Goal: Task Accomplishment & Management: Manage account settings

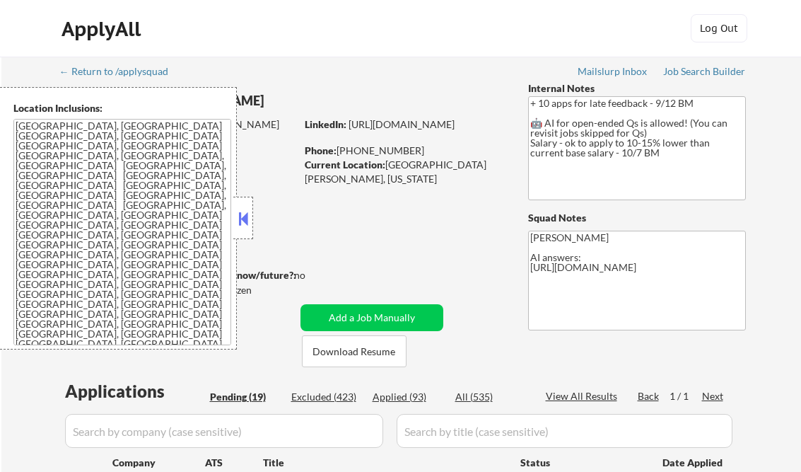
select select ""pending""
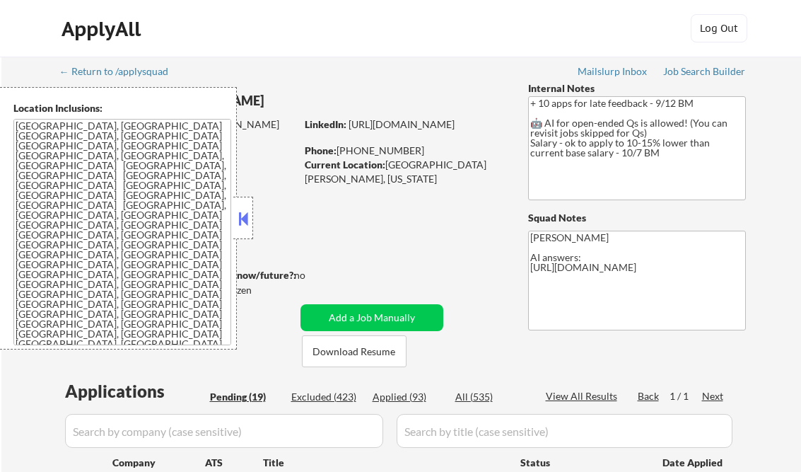
select select ""pending""
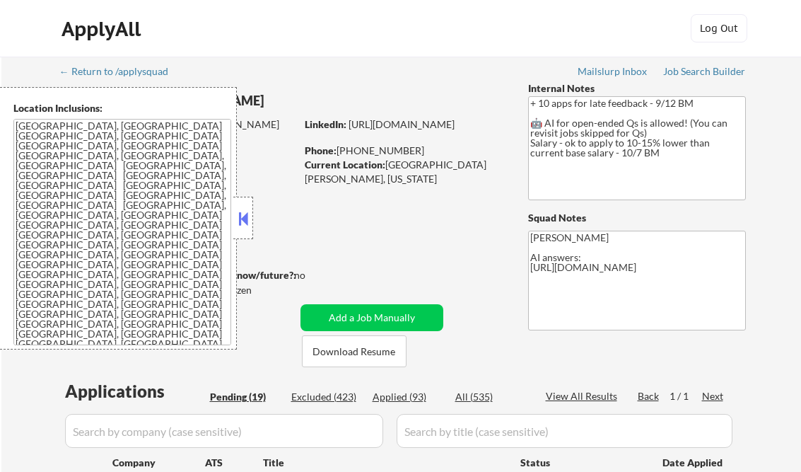
select select ""pending""
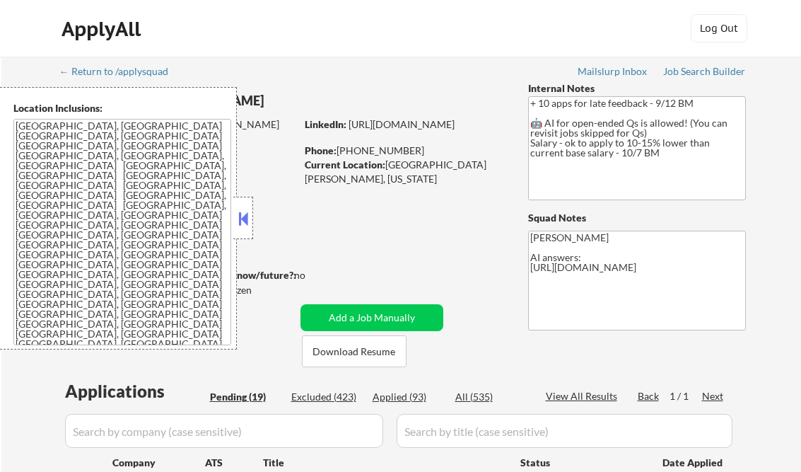
select select ""pending""
click at [240, 211] on button at bounding box center [244, 218] width 16 height 21
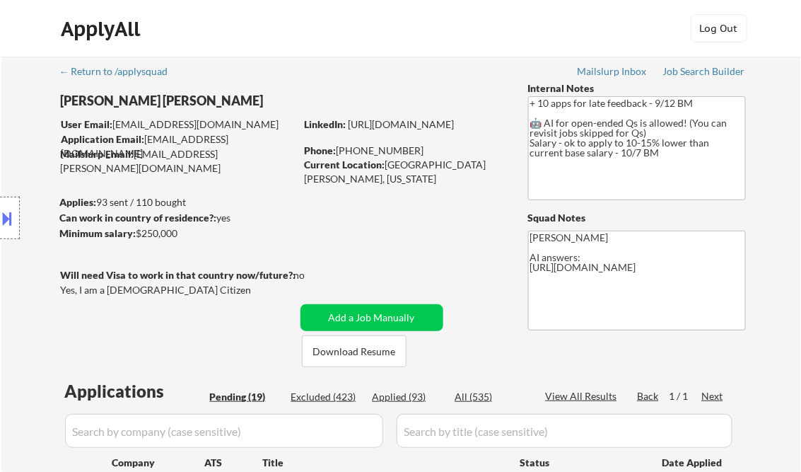
click at [712, 73] on div "Job Search Builder" at bounding box center [704, 71] width 83 height 10
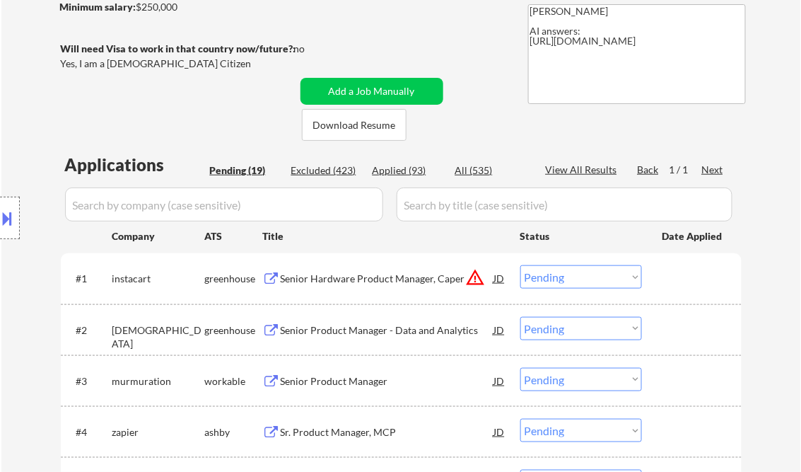
scroll to position [340, 0]
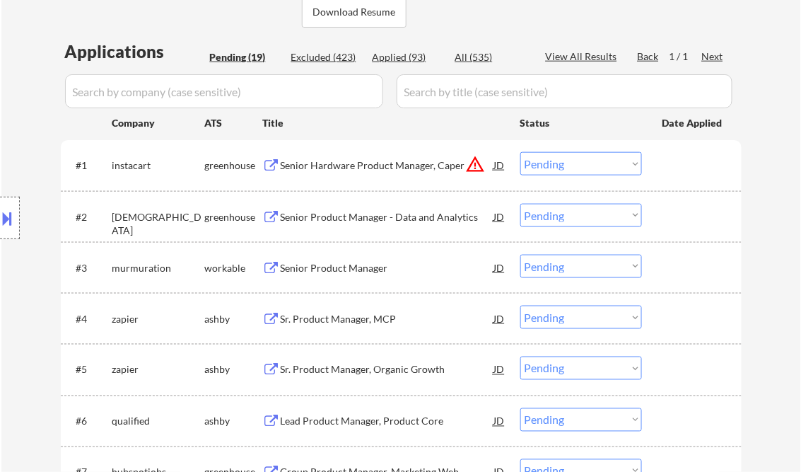
click at [374, 158] on div "Senior Hardware Product Manager, Caper" at bounding box center [388, 164] width 214 height 25
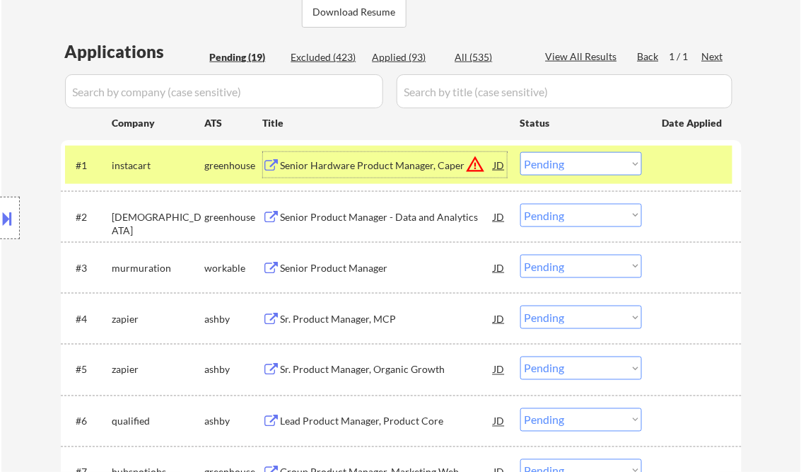
drag, startPoint x: 583, startPoint y: 168, endPoint x: 588, endPoint y: 174, distance: 8.1
click at [584, 167] on select "Choose an option... Pending Applied Excluded (Questions) Excluded (Expired) Exc…" at bounding box center [582, 163] width 122 height 23
click at [521, 152] on select "Choose an option... Pending Applied Excluded (Questions) Excluded (Expired) Exc…" at bounding box center [582, 163] width 122 height 23
click at [347, 212] on div "Senior Product Manager - Data and Analytics" at bounding box center [388, 217] width 214 height 14
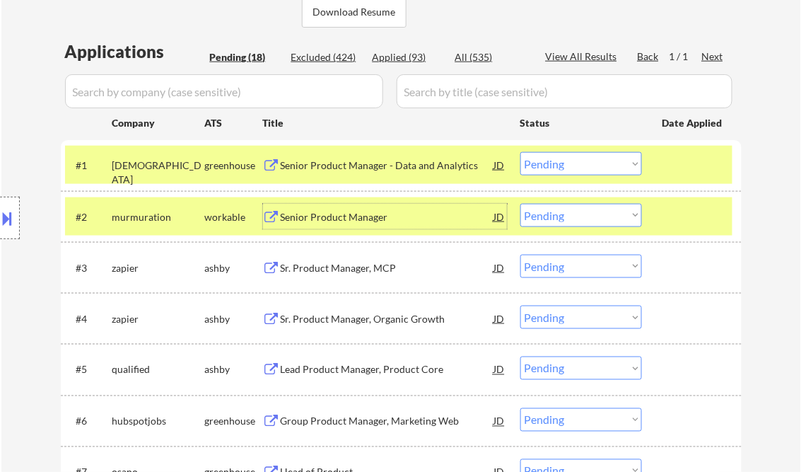
click at [564, 163] on select "Choose an option... Pending Applied Excluded (Questions) Excluded (Expired) Exc…" at bounding box center [582, 163] width 122 height 23
click at [521, 152] on select "Choose an option... Pending Applied Excluded (Questions) Excluded (Expired) Exc…" at bounding box center [582, 163] width 122 height 23
click at [344, 221] on div "Senior Product Manager" at bounding box center [388, 217] width 214 height 14
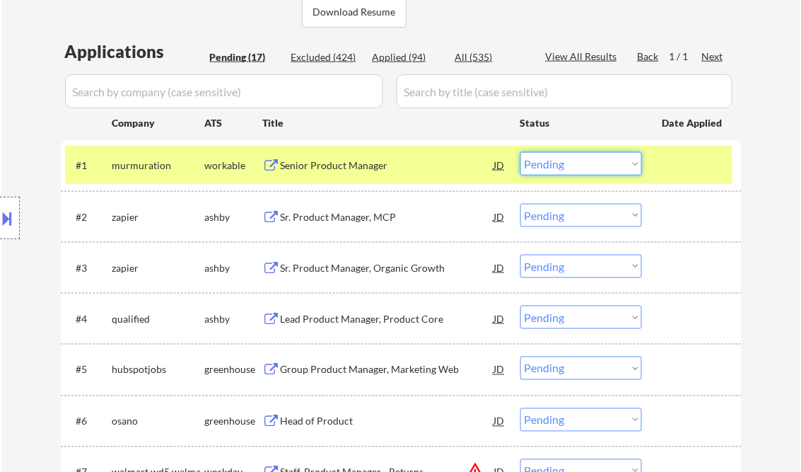
drag, startPoint x: 551, startPoint y: 158, endPoint x: 576, endPoint y: 173, distance: 29.1
click at [553, 158] on select "Choose an option... Pending Applied Excluded (Questions) Excluded (Expired) Exc…" at bounding box center [582, 163] width 122 height 23
click at [521, 152] on select "Choose an option... Pending Applied Excluded (Questions) Excluded (Expired) Exc…" at bounding box center [582, 163] width 122 height 23
click at [345, 222] on div "Sr. Product Manager, MCP" at bounding box center [388, 217] width 214 height 14
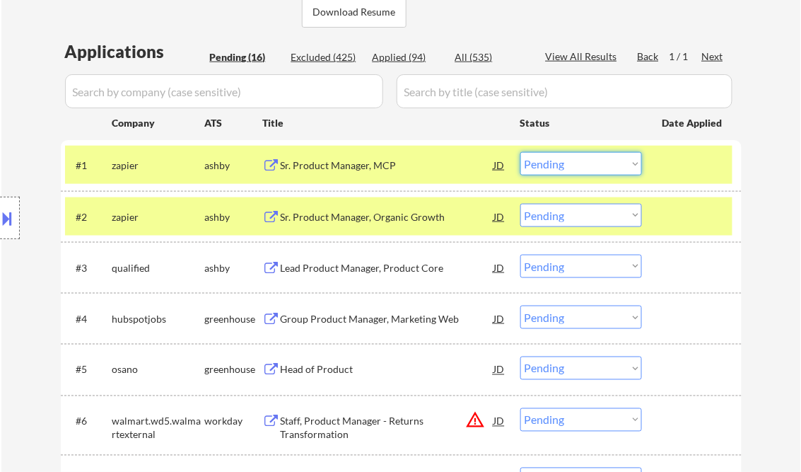
click at [586, 173] on select "Choose an option... Pending Applied Excluded (Questions) Excluded (Expired) Exc…" at bounding box center [582, 163] width 122 height 23
click at [594, 164] on select "Choose an option... Pending Applied Excluded (Questions) Excluded (Expired) Exc…" at bounding box center [582, 163] width 122 height 23
click at [521, 152] on select "Choose an option... Pending Applied Excluded (Questions) Excluded (Expired) Exc…" at bounding box center [582, 163] width 122 height 23
select select ""pending""
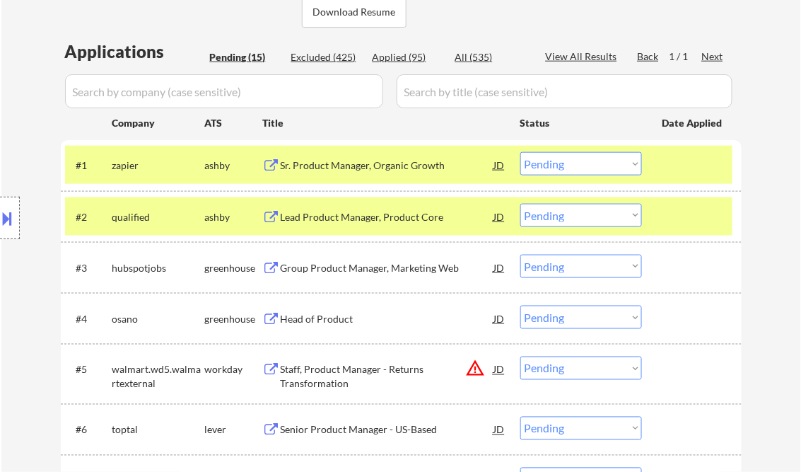
click at [347, 222] on div "Lead Product Manager, Product Core" at bounding box center [388, 217] width 214 height 14
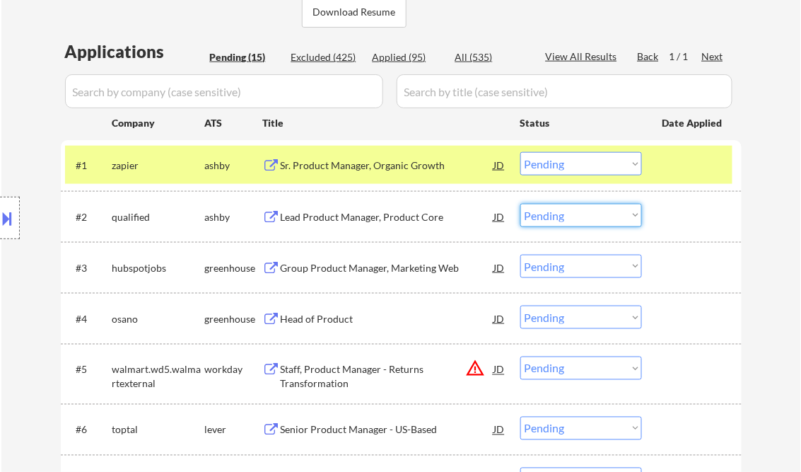
drag, startPoint x: 556, startPoint y: 218, endPoint x: 557, endPoint y: 228, distance: 10.0
click at [557, 218] on select "Choose an option... Pending Applied Excluded (Questions) Excluded (Expired) Exc…" at bounding box center [582, 215] width 122 height 23
click at [521, 204] on select "Choose an option... Pending Applied Excluded (Questions) Excluded (Expired) Exc…" at bounding box center [582, 215] width 122 height 23
click at [371, 263] on div "Group Product Manager, Marketing Web" at bounding box center [388, 268] width 214 height 14
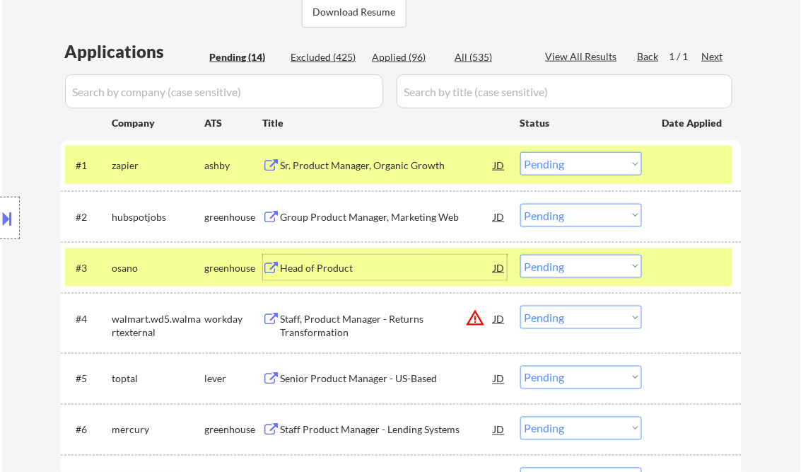
drag, startPoint x: 541, startPoint y: 214, endPoint x: 555, endPoint y: 226, distance: 18.0
click at [542, 214] on select "Choose an option... Pending Applied Excluded (Questions) Excluded (Expired) Exc…" at bounding box center [582, 215] width 122 height 23
click at [521, 204] on select "Choose an option... Pending Applied Excluded (Questions) Excluded (Expired) Exc…" at bounding box center [582, 215] width 122 height 23
click at [320, 267] on div "Head of Product" at bounding box center [388, 268] width 214 height 14
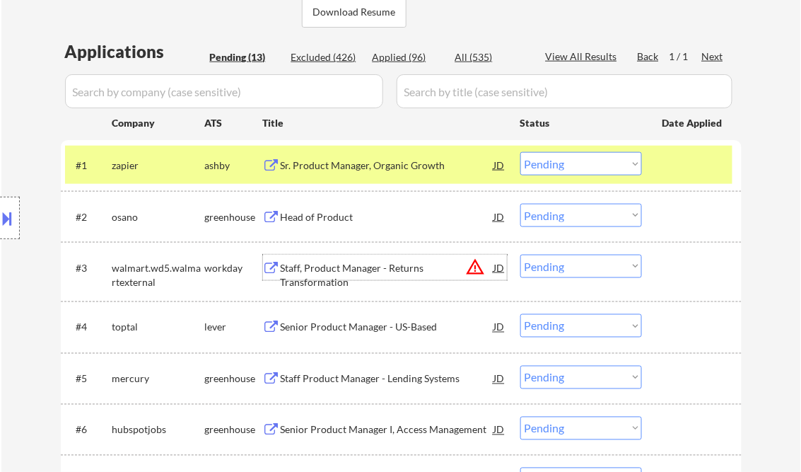
click at [366, 217] on div "Head of Product" at bounding box center [388, 217] width 214 height 14
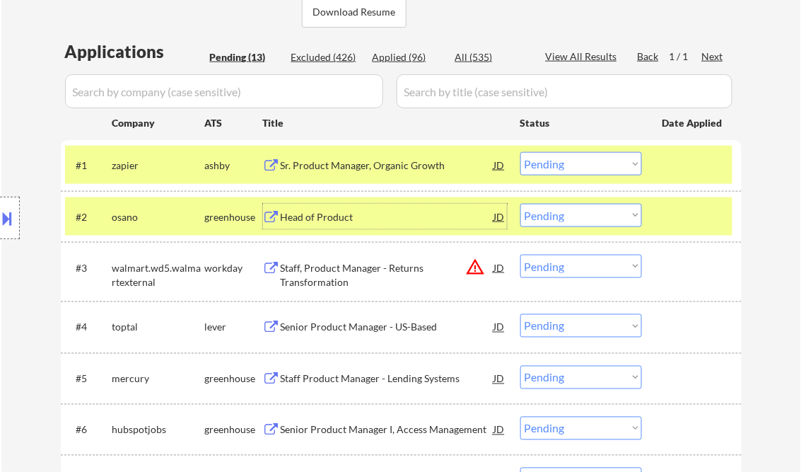
click at [580, 207] on select "Choose an option... Pending Applied Excluded (Questions) Excluded (Expired) Exc…" at bounding box center [582, 215] width 122 height 23
click at [521, 204] on select "Choose an option... Pending Applied Excluded (Questions) Excluded (Expired) Exc…" at bounding box center [582, 215] width 122 height 23
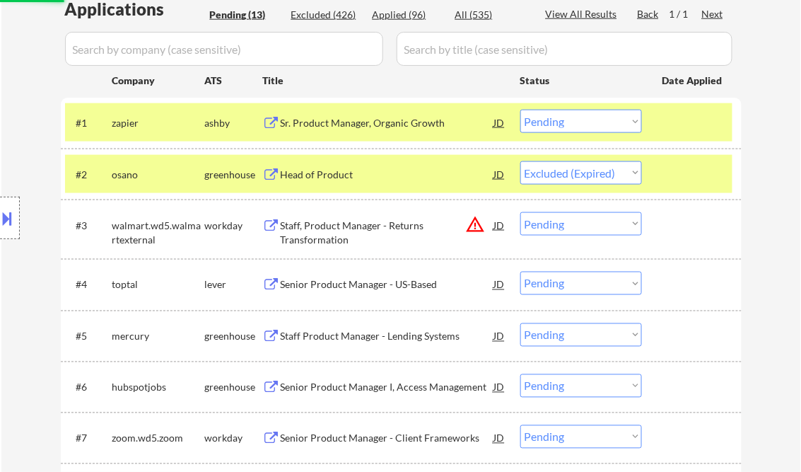
scroll to position [396, 0]
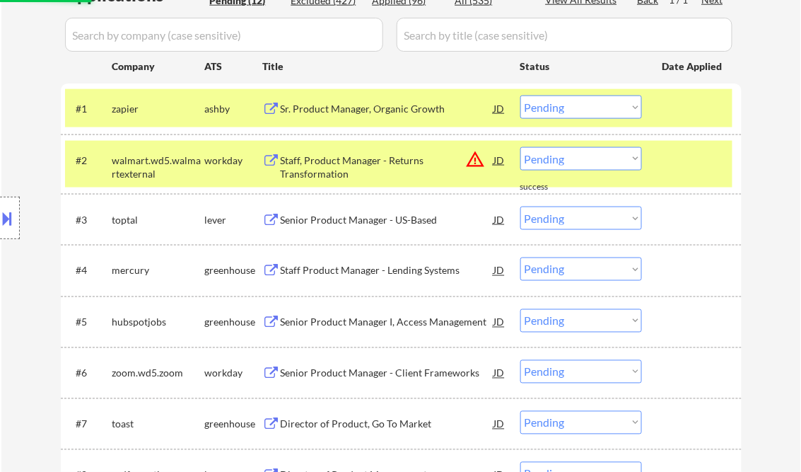
click at [328, 175] on div "#2 walmart.wd5.walmartexternal workday Staff, Product Manager - Returns Transfo…" at bounding box center [399, 164] width 668 height 47
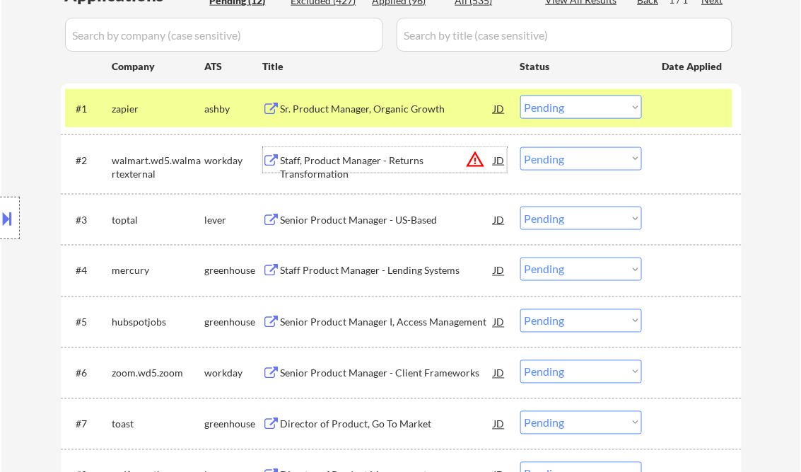
click at [323, 162] on div "Staff, Product Manager - Returns Transformation" at bounding box center [388, 167] width 214 height 28
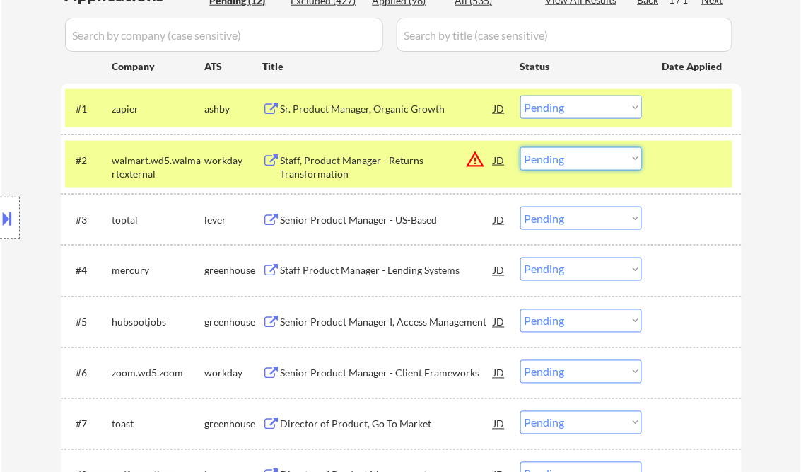
drag, startPoint x: 544, startPoint y: 160, endPoint x: 545, endPoint y: 171, distance: 11.3
click at [544, 160] on select "Choose an option... Pending Applied Excluded (Questions) Excluded (Expired) Exc…" at bounding box center [582, 158] width 122 height 23
click at [521, 147] on select "Choose an option... Pending Applied Excluded (Questions) Excluded (Expired) Exc…" at bounding box center [582, 158] width 122 height 23
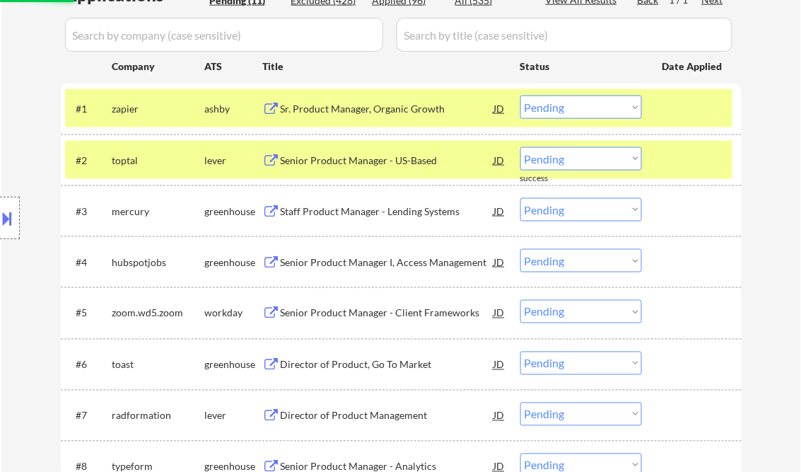
click at [354, 159] on div "Senior Product Manager - US-Based" at bounding box center [388, 160] width 214 height 14
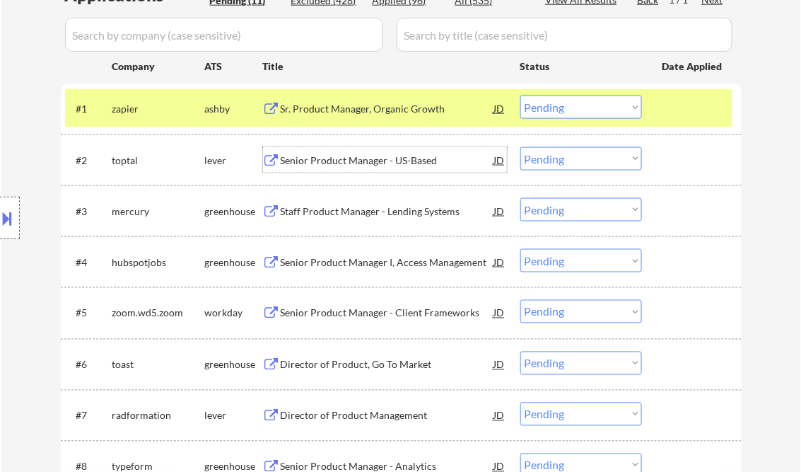
click at [378, 163] on div "Senior Product Manager - US-Based" at bounding box center [388, 160] width 214 height 14
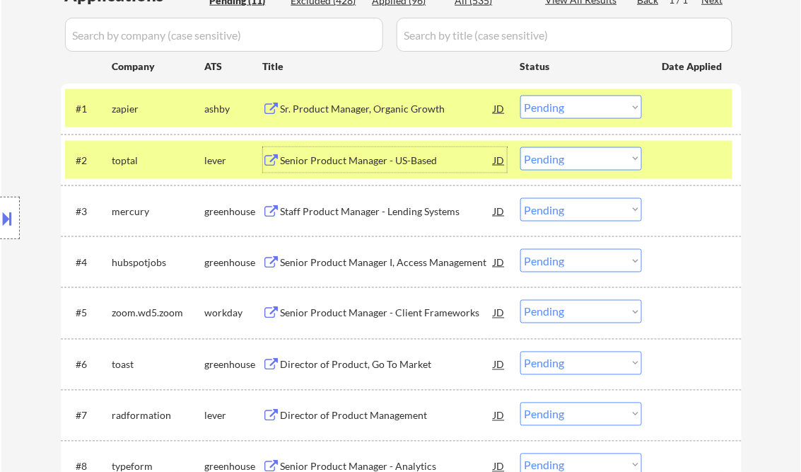
drag, startPoint x: 545, startPoint y: 160, endPoint x: 557, endPoint y: 170, distance: 16.6
click at [545, 160] on select "Choose an option... Pending Applied Excluded (Questions) Excluded (Expired) Exc…" at bounding box center [582, 158] width 122 height 23
click at [521, 147] on select "Choose an option... Pending Applied Excluded (Questions) Excluded (Expired) Exc…" at bounding box center [582, 158] width 122 height 23
select select ""pending""
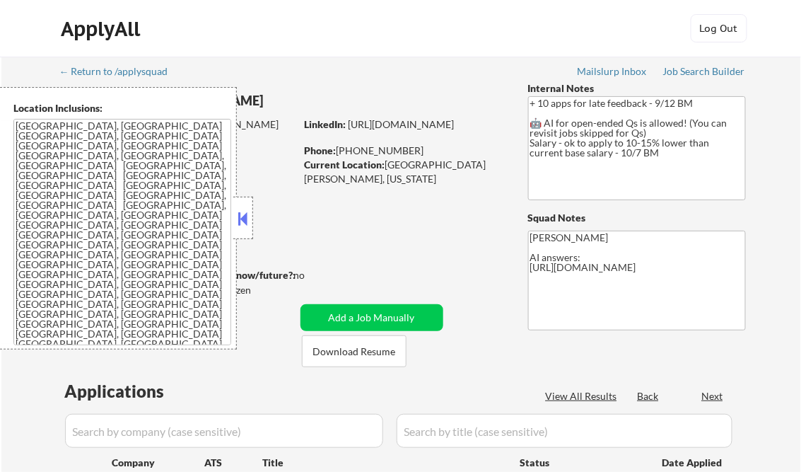
select select ""pending""
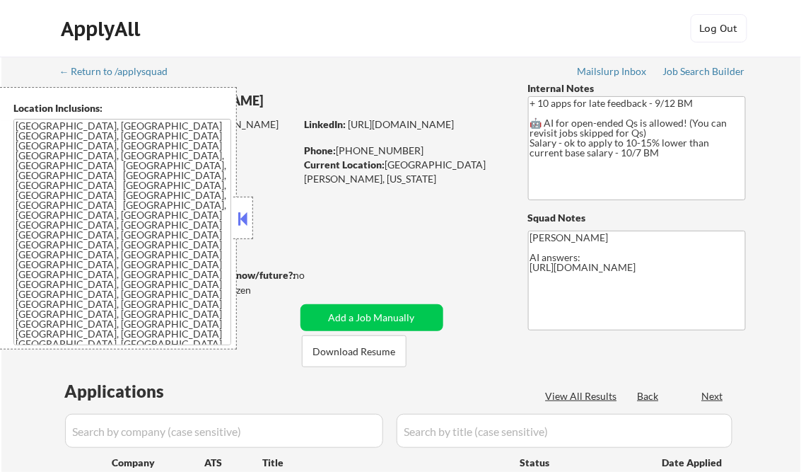
select select ""pending""
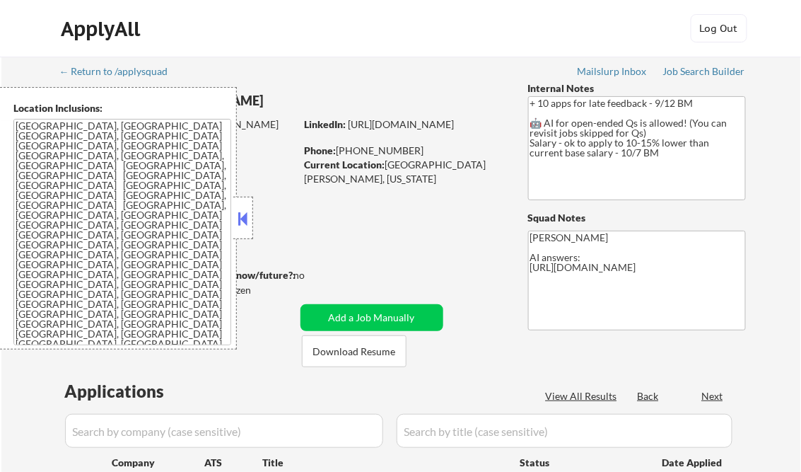
select select ""pending""
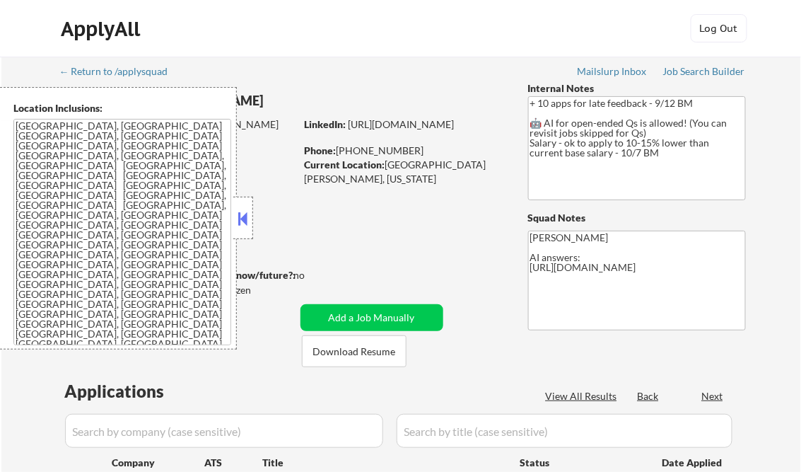
select select ""pending""
click at [236, 231] on div at bounding box center [243, 218] width 20 height 42
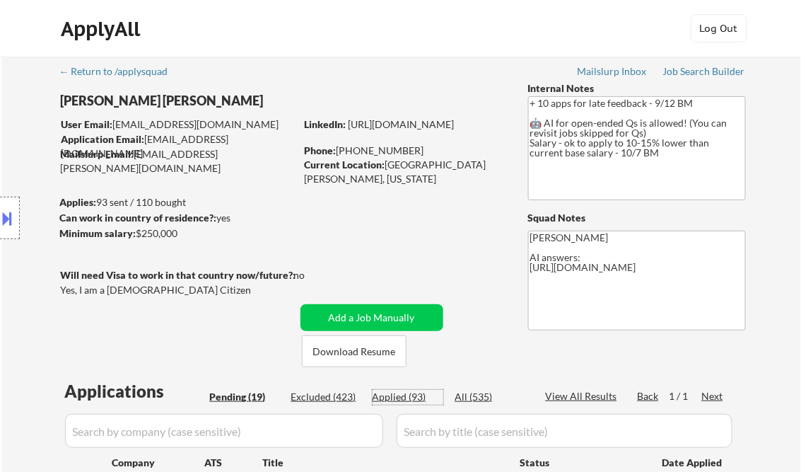
click at [414, 398] on div "Applied (93)" at bounding box center [408, 397] width 71 height 14
select select ""applied""
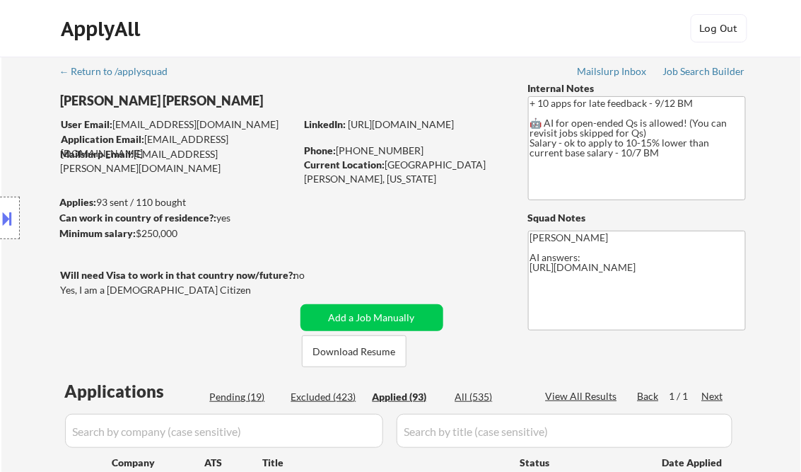
select select ""applied""
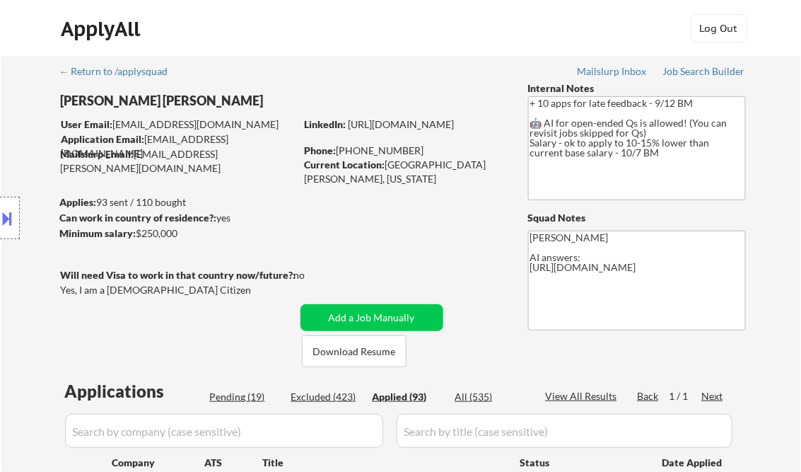
select select ""applied""
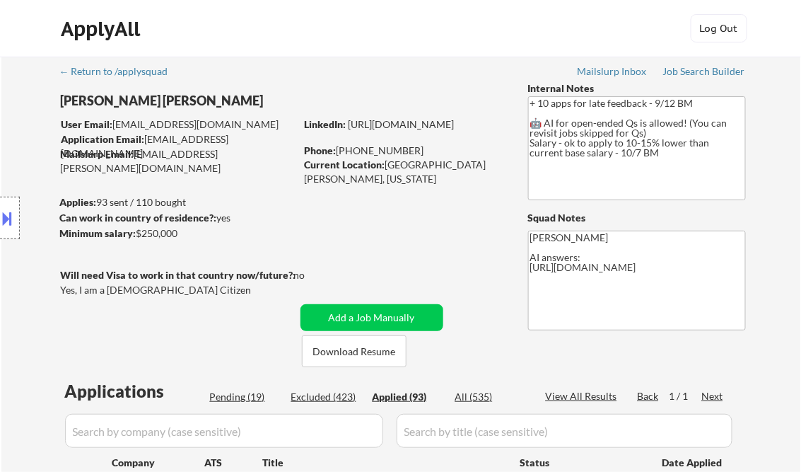
select select ""applied""
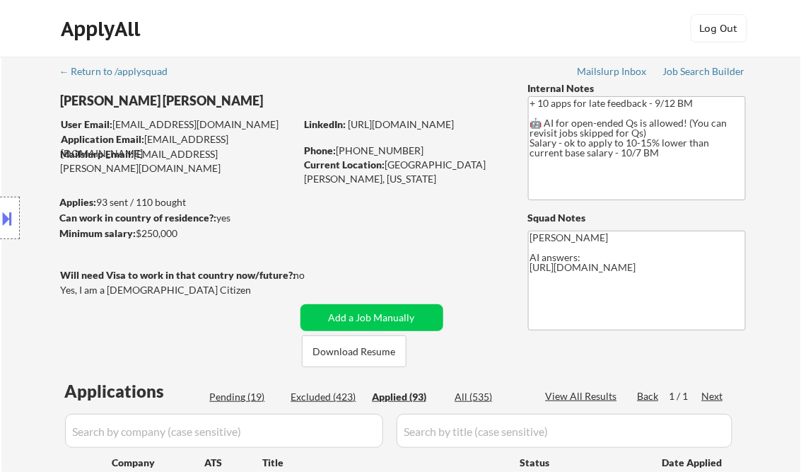
select select ""applied""
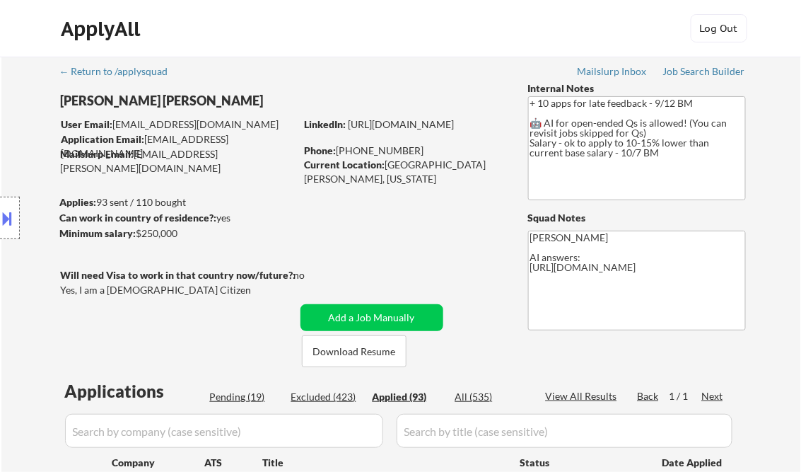
select select ""applied""
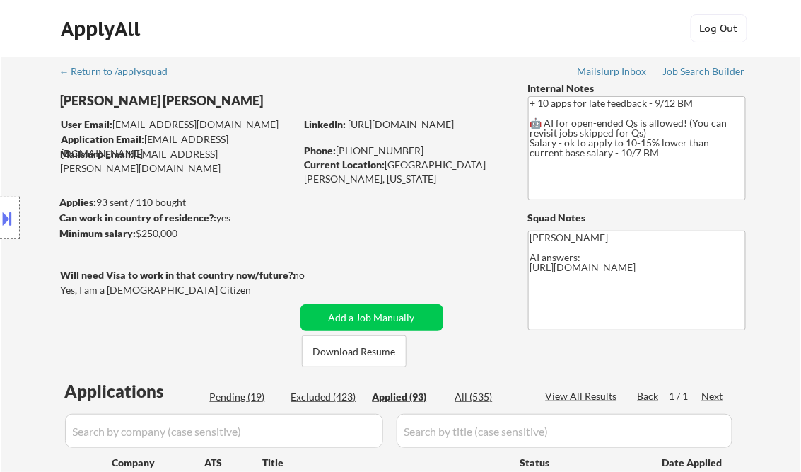
select select ""applied""
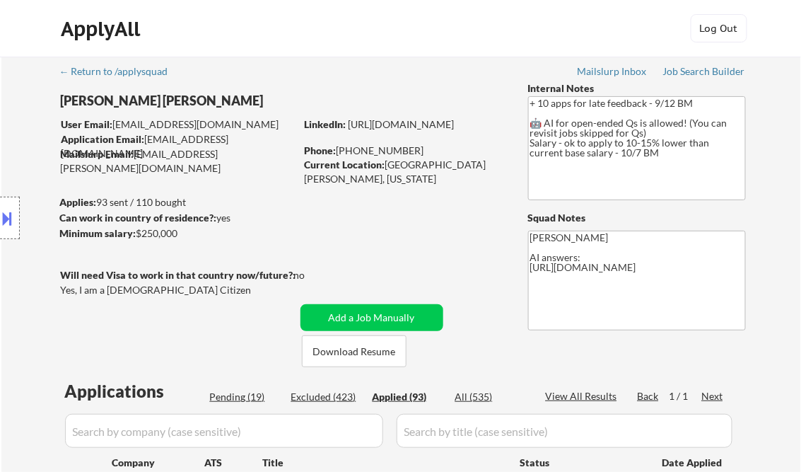
select select ""applied""
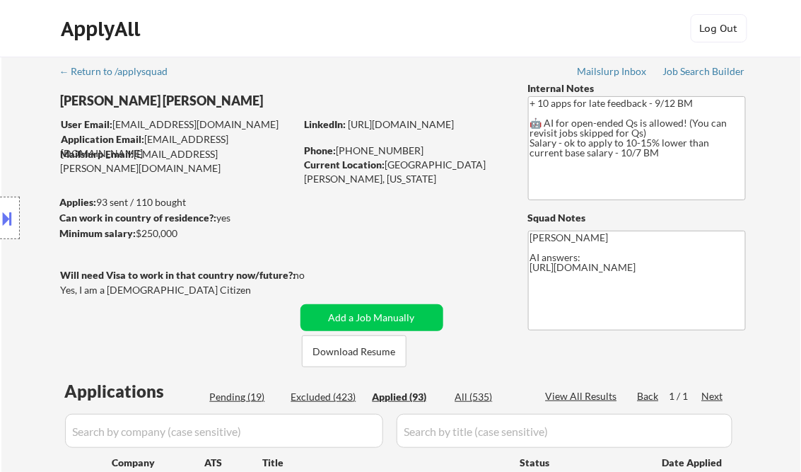
select select ""applied""
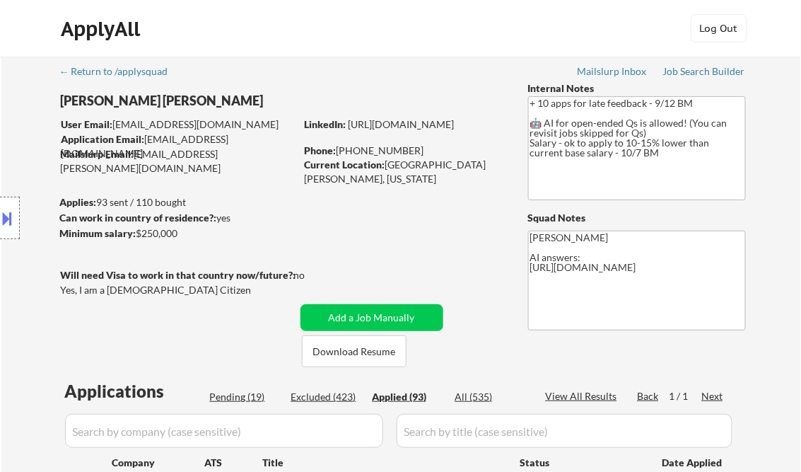
select select ""applied""
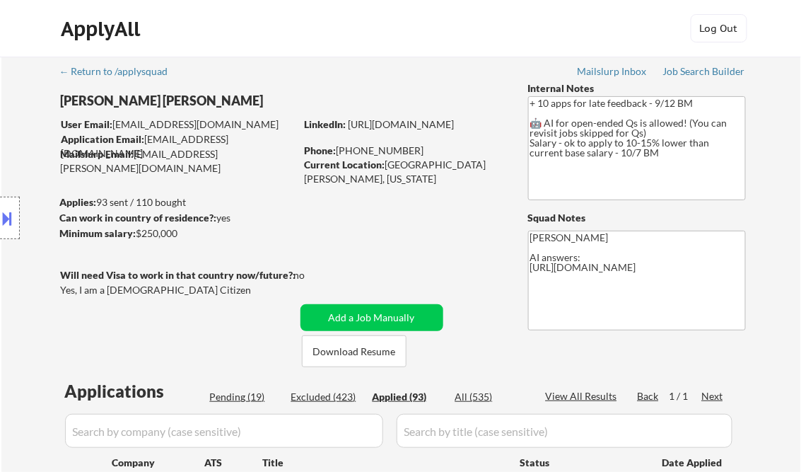
select select ""applied""
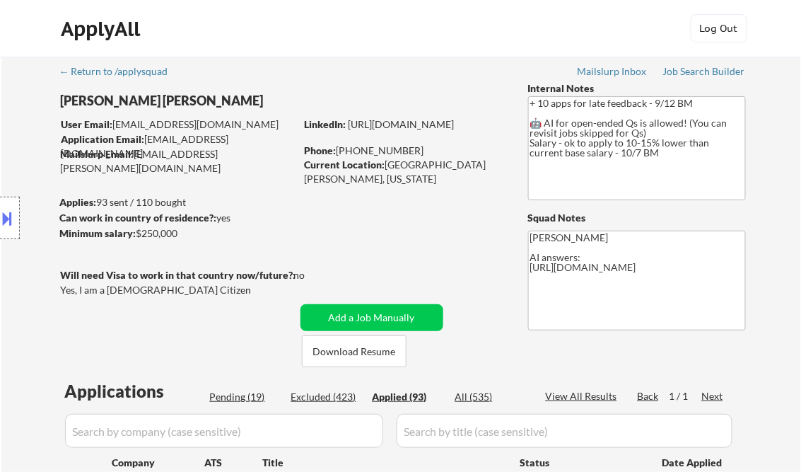
select select ""applied""
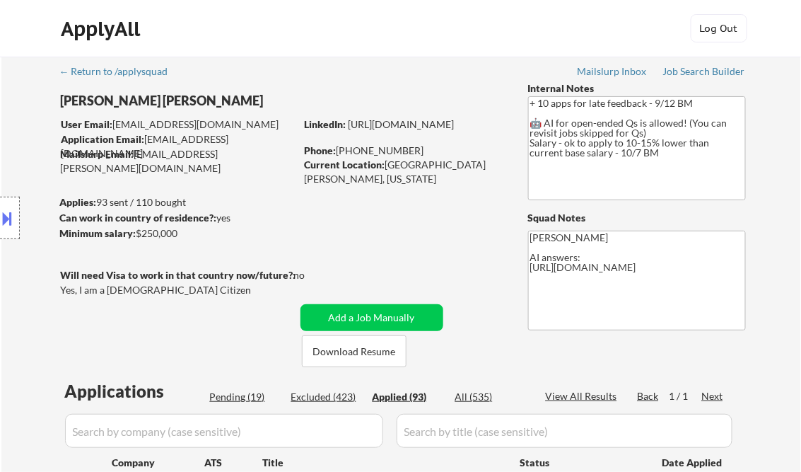
select select ""applied""
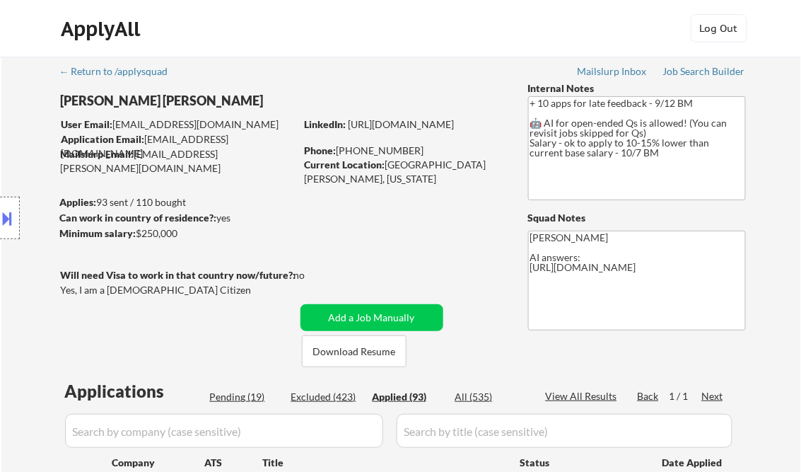
select select ""applied""
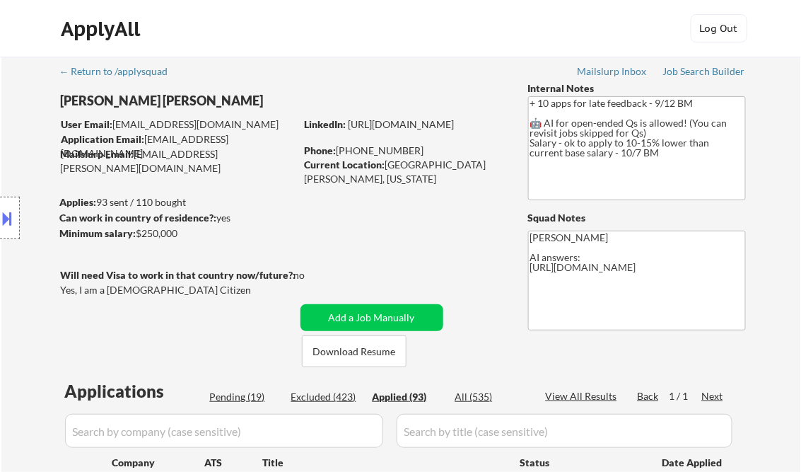
select select ""applied""
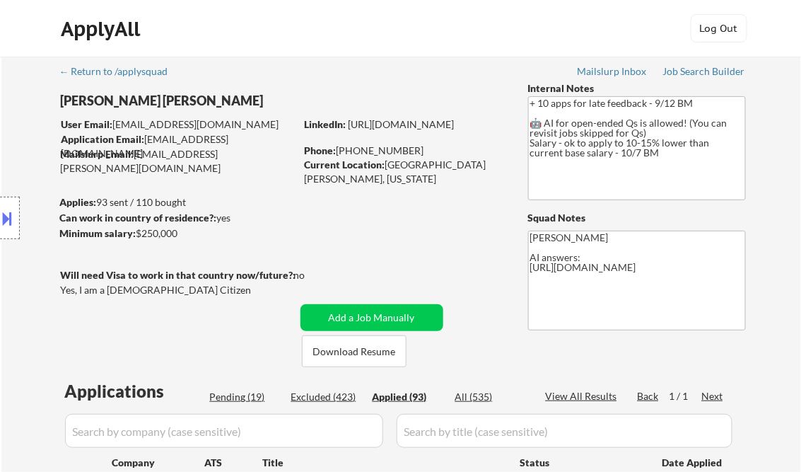
select select ""applied""
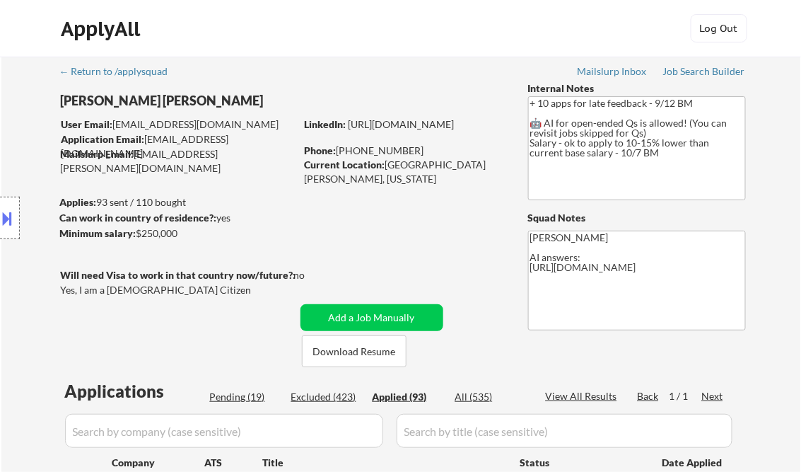
select select ""applied""
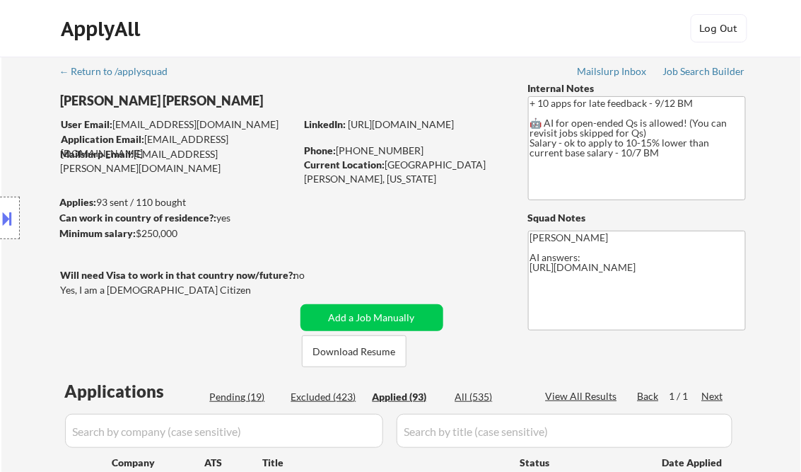
select select ""applied""
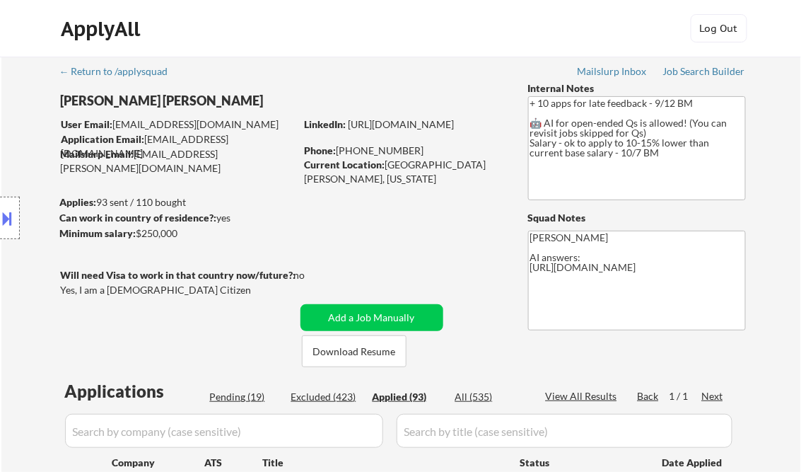
select select ""applied""
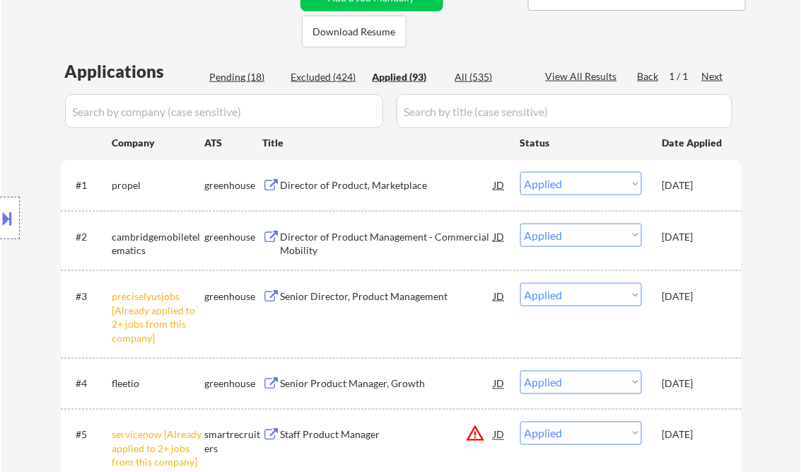
select select ""applied""
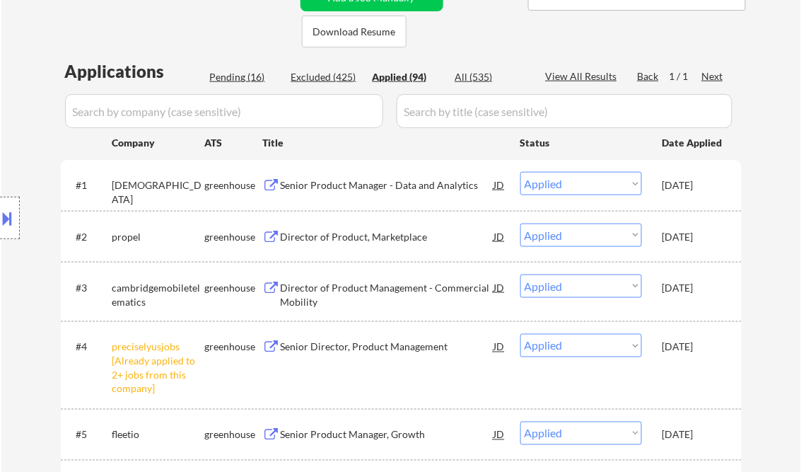
select select ""applied""
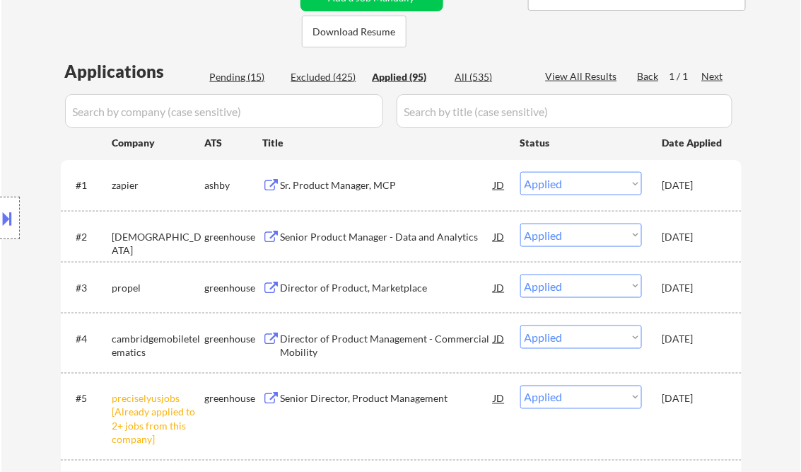
select select ""applied""
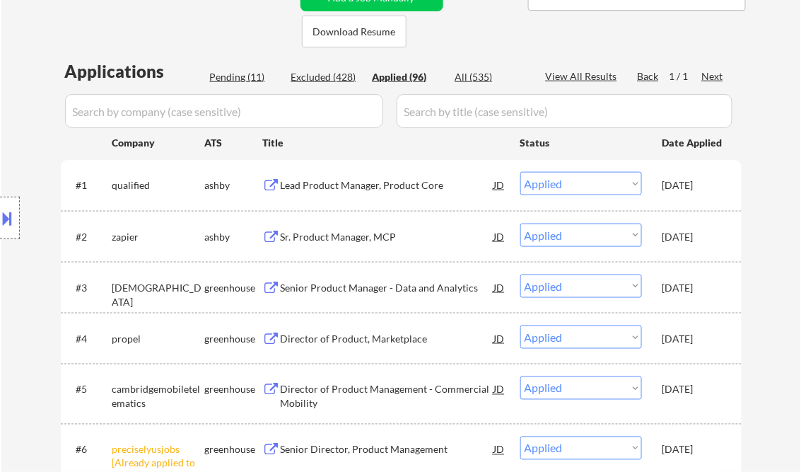
select select ""applied""
